Goal: Find specific page/section: Find specific page/section

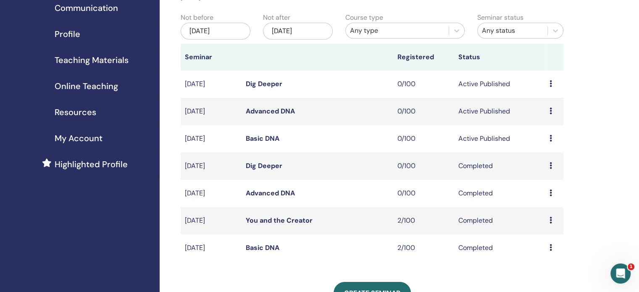
click at [547, 137] on td "Preview Edit Attendees Cancel" at bounding box center [555, 138] width 18 height 27
click at [548, 138] on td "Preview Edit Attendees Cancel" at bounding box center [555, 138] width 18 height 27
click at [550, 140] on icon at bounding box center [551, 138] width 3 height 7
click at [269, 138] on link "Basic DNA" at bounding box center [263, 138] width 34 height 9
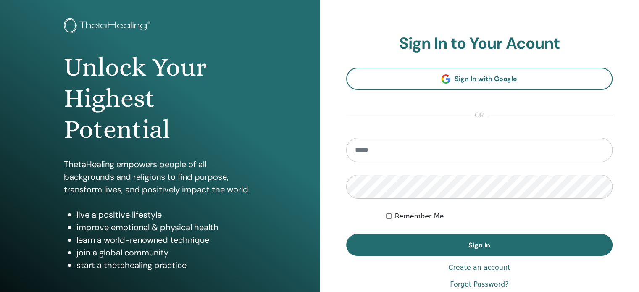
scroll to position [42, 0]
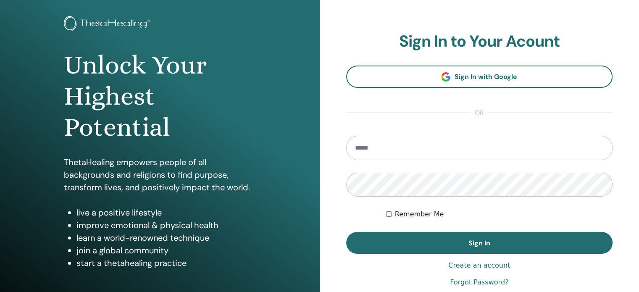
click at [376, 146] on input "email" at bounding box center [479, 148] width 267 height 24
type input "**********"
click at [346, 232] on button "Sign In" at bounding box center [479, 243] width 267 height 22
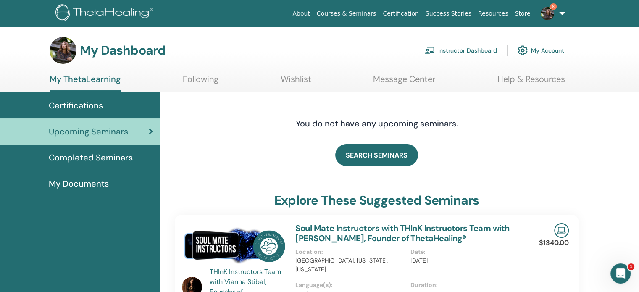
click at [468, 50] on link "Instructor Dashboard" at bounding box center [461, 50] width 72 height 18
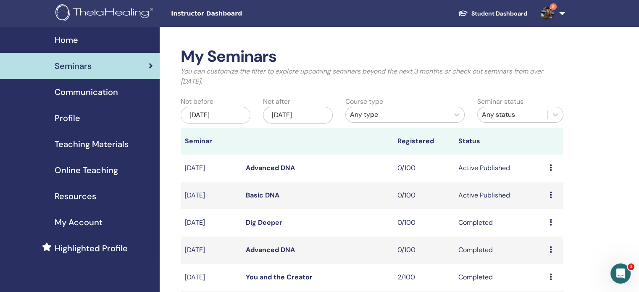
click at [288, 115] on div "Dec/03, 2025" at bounding box center [298, 115] width 70 height 17
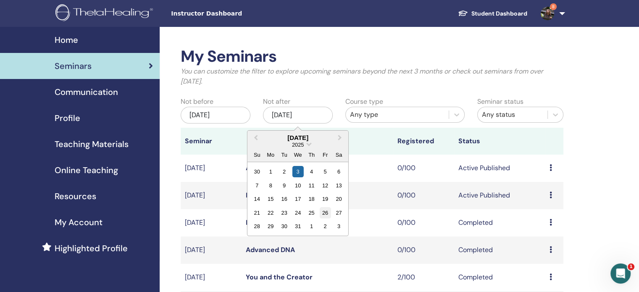
click at [321, 213] on div "26" at bounding box center [324, 212] width 11 height 11
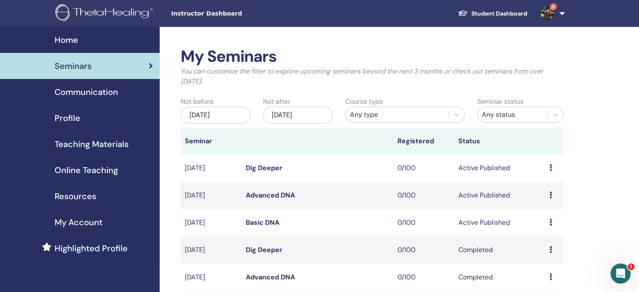
click at [546, 224] on td "Preview Edit Attendees Cancel" at bounding box center [555, 222] width 18 height 27
click at [551, 224] on icon at bounding box center [551, 222] width 3 height 7
click at [306, 216] on td "Basic DNA" at bounding box center [318, 222] width 152 height 27
click at [301, 219] on td "Basic DNA" at bounding box center [318, 222] width 152 height 27
click at [272, 223] on link "Basic DNA" at bounding box center [263, 222] width 34 height 9
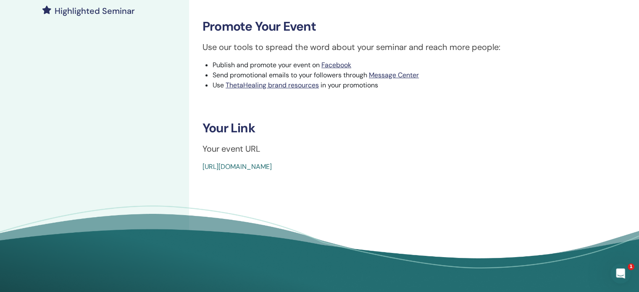
scroll to position [252, 0]
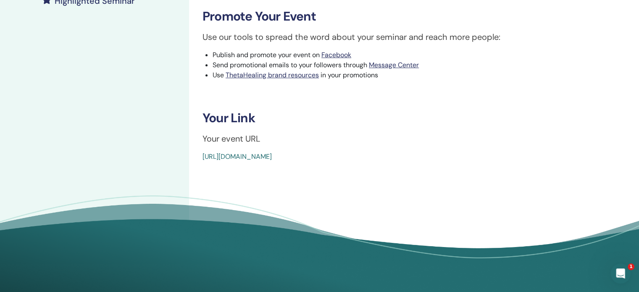
click at [272, 156] on link "https://www.thetahealing.com/seminar-376465-details.html" at bounding box center [237, 156] width 69 height 9
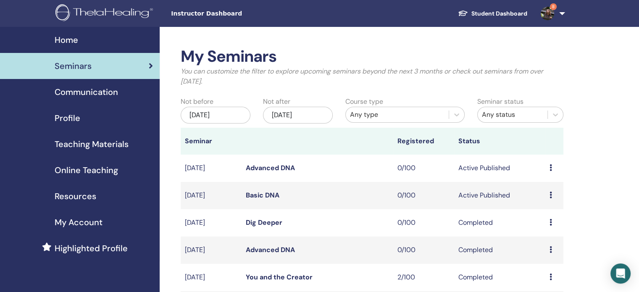
click at [298, 111] on div "[DATE]" at bounding box center [298, 115] width 70 height 17
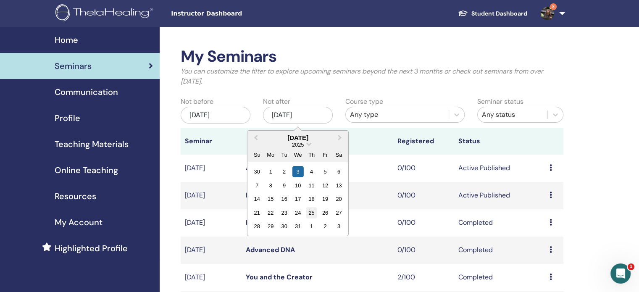
click at [309, 213] on div "25" at bounding box center [311, 212] width 11 height 11
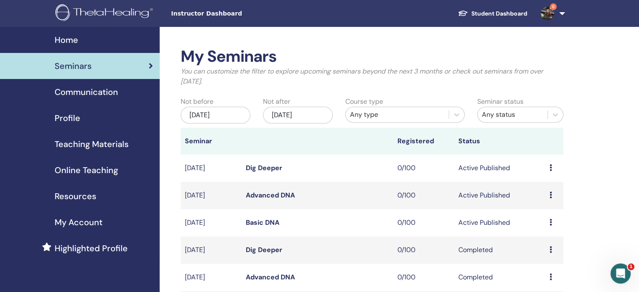
click at [213, 174] on td "Dec/13, 2025" at bounding box center [211, 168] width 61 height 27
click at [210, 169] on td "Dec/13, 2025" at bounding box center [211, 168] width 61 height 27
click at [243, 169] on td "Dig Deeper" at bounding box center [318, 168] width 152 height 27
click at [249, 169] on link "Dig Deeper" at bounding box center [264, 168] width 37 height 9
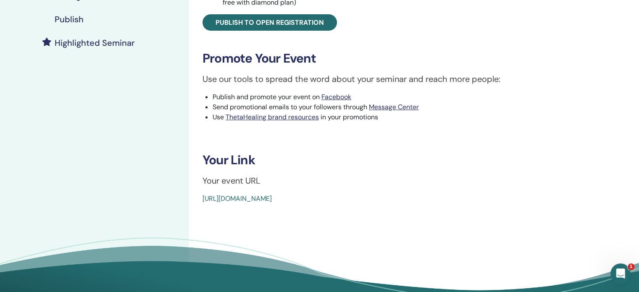
click at [248, 199] on link "[URL][DOMAIN_NAME]" at bounding box center [237, 198] width 69 height 9
